Goal: Task Accomplishment & Management: Manage account settings

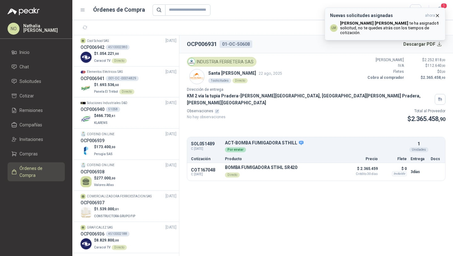
click at [436, 15] on icon "button" at bounding box center [437, 15] width 5 height 5
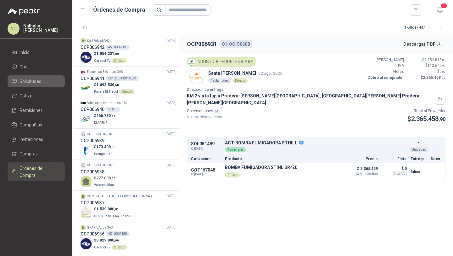
click at [45, 80] on li "Solicitudes" at bounding box center [36, 81] width 50 height 7
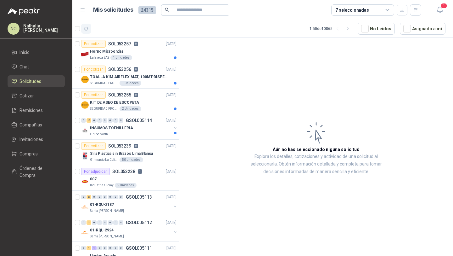
click at [86, 28] on icon "button" at bounding box center [86, 28] width 5 height 5
click at [424, 29] on button "Asignado a mi" at bounding box center [423, 29] width 46 height 12
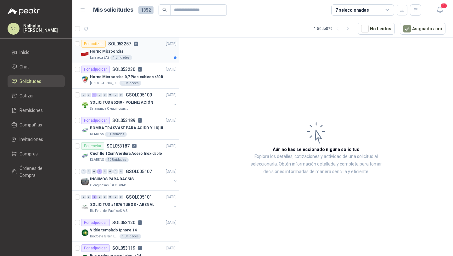
click at [142, 56] on div "Lafayette SAS 1 Unidades" at bounding box center [133, 57] width 87 height 5
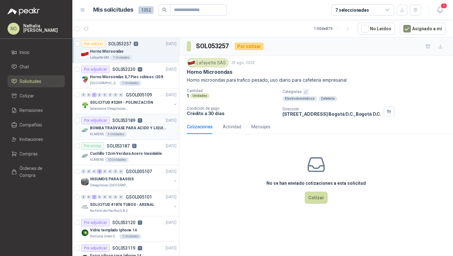
click at [125, 123] on div "Por adjudicar SOL053189 1" at bounding box center [111, 120] width 61 height 8
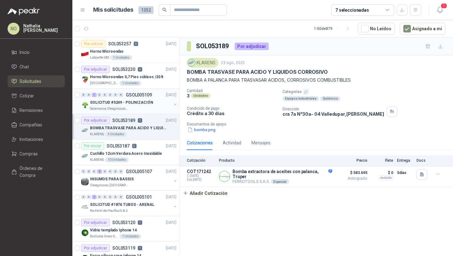
click at [133, 90] on div "0 0 1 0 0 0 0 0 GSOL005109 [DATE] SOLICITUD #5249 - POLINIZACIÓN Salamanca Olea…" at bounding box center [125, 101] width 107 height 26
click at [85, 34] on article "1 - 50 de 879 No Leídos Asignado a mi" at bounding box center [262, 28] width 381 height 17
click at [85, 32] on button "button" at bounding box center [86, 29] width 10 height 10
click at [121, 50] on p "Horno Microondas" at bounding box center [107, 51] width 34 height 6
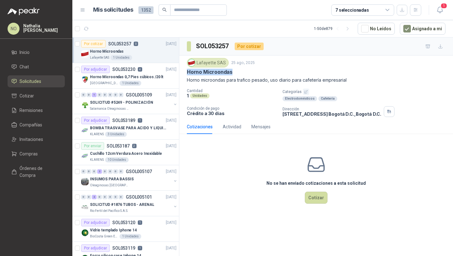
drag, startPoint x: 187, startPoint y: 72, endPoint x: 246, endPoint y: 72, distance: 59.5
click at [247, 73] on div "Horno Microondas" at bounding box center [316, 72] width 259 height 7
copy p "Horno Microondas"
click at [436, 11] on icon "button" at bounding box center [440, 10] width 8 height 8
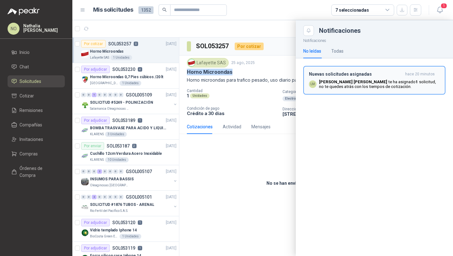
click at [384, 71] on button "Nuevas solicitudes asignadas hace 20 minutos LM [PERSON_NAME] te ha asignado 1 …" at bounding box center [375, 80] width 142 height 29
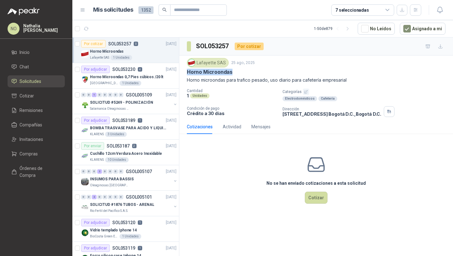
click at [193, 134] on div "Cotizaciones Actividad Mensajes No se han enviado cotizaciones a esta solicitud…" at bounding box center [316, 169] width 274 height 100
